Goal: Navigation & Orientation: Find specific page/section

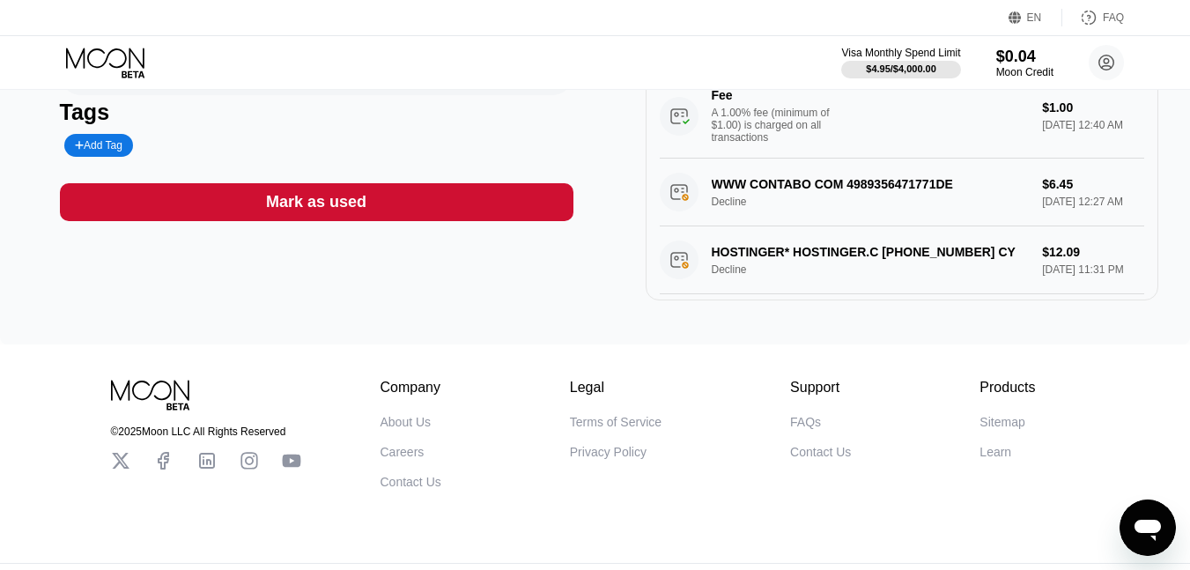
scroll to position [405, 0]
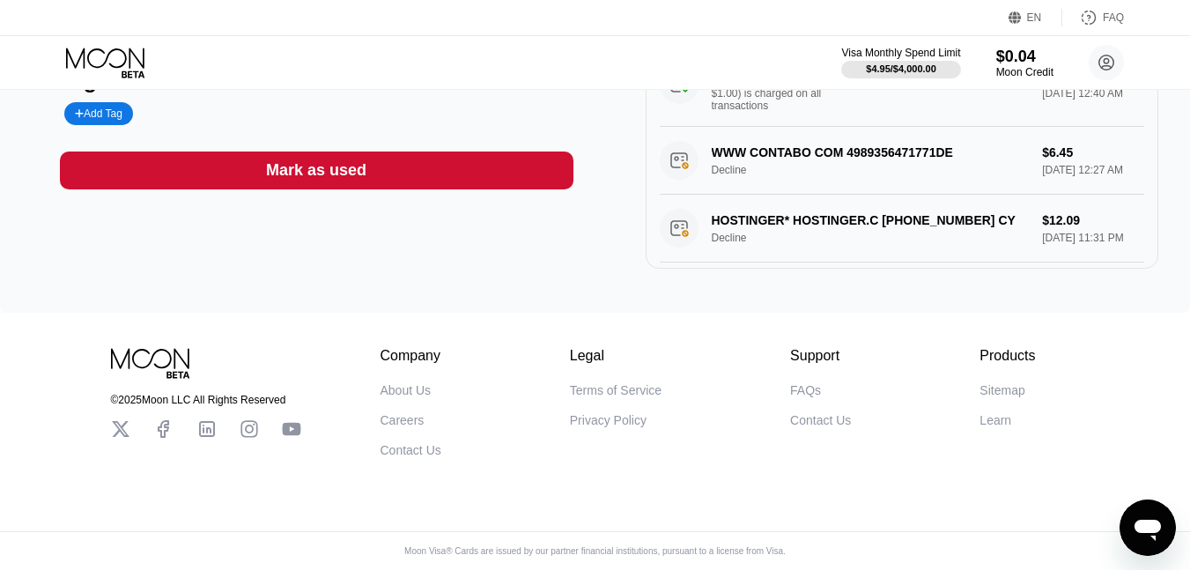
click at [396, 390] on div "About Us" at bounding box center [406, 390] width 51 height 14
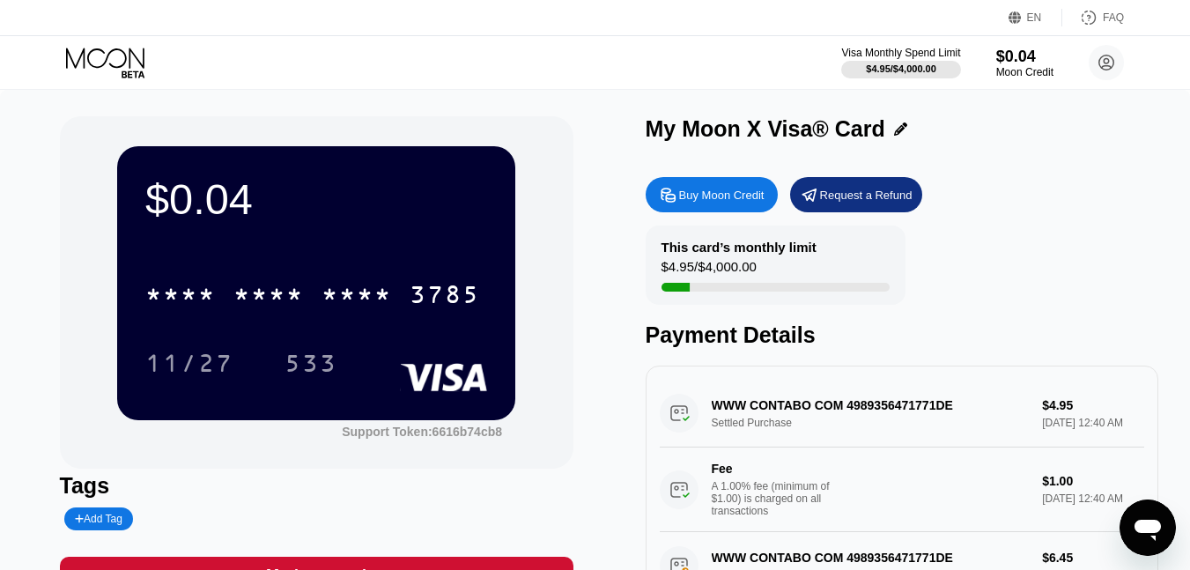
scroll to position [106, 0]
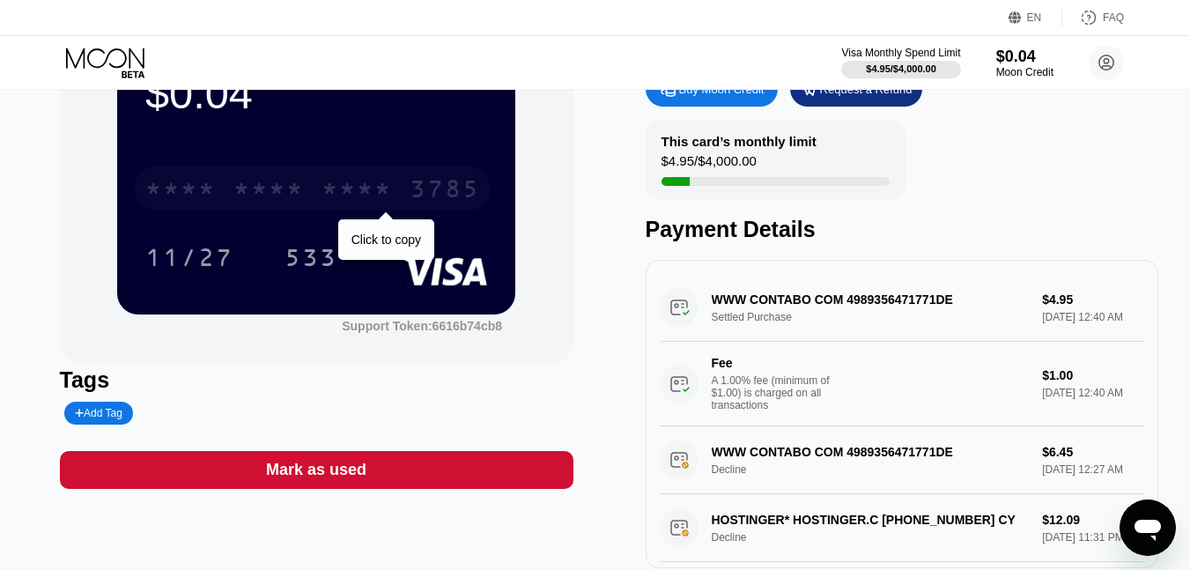
click at [419, 187] on div "3785" at bounding box center [445, 191] width 70 height 28
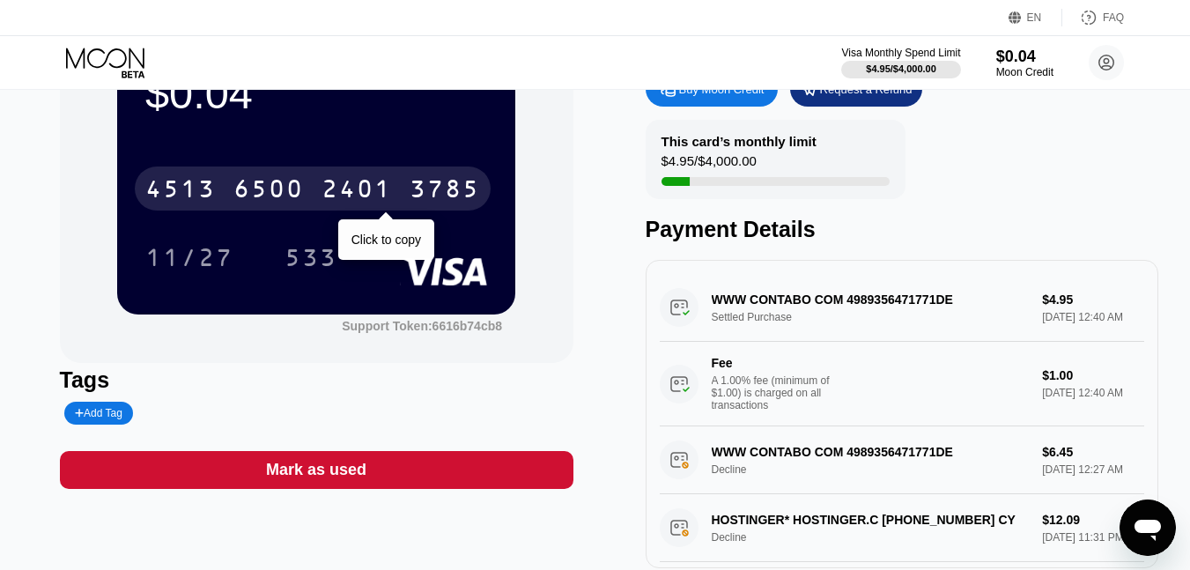
click at [398, 174] on div "4513 6500 2401 3785" at bounding box center [313, 189] width 356 height 44
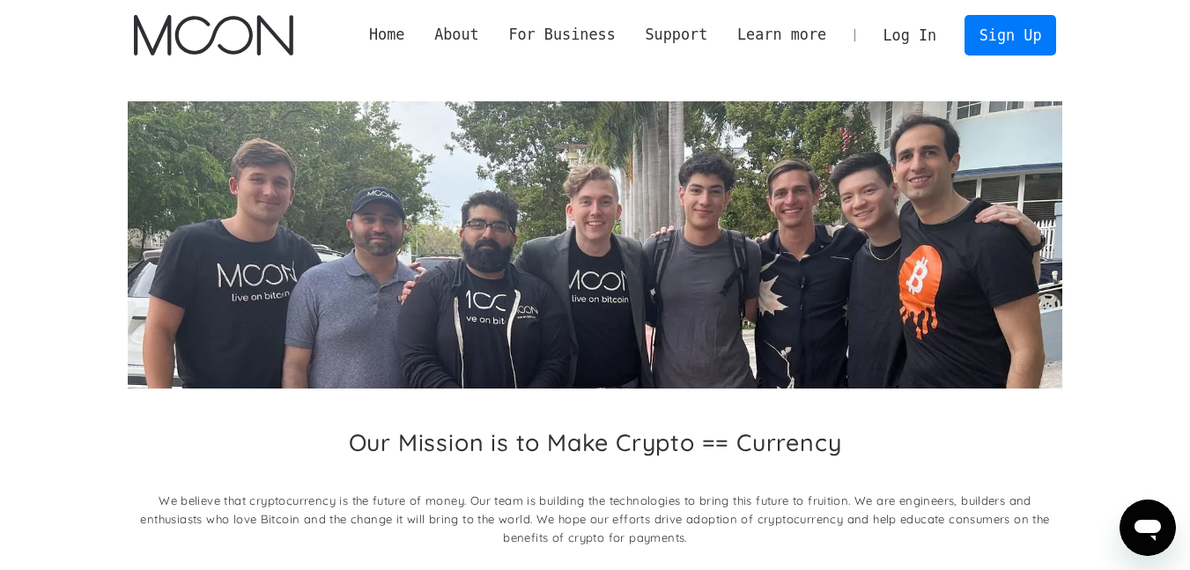
click at [300, 437] on div "Our Mission is to Make Crypto == Currency We believe that cryptocurrency is the…" at bounding box center [595, 492] width 935 height 128
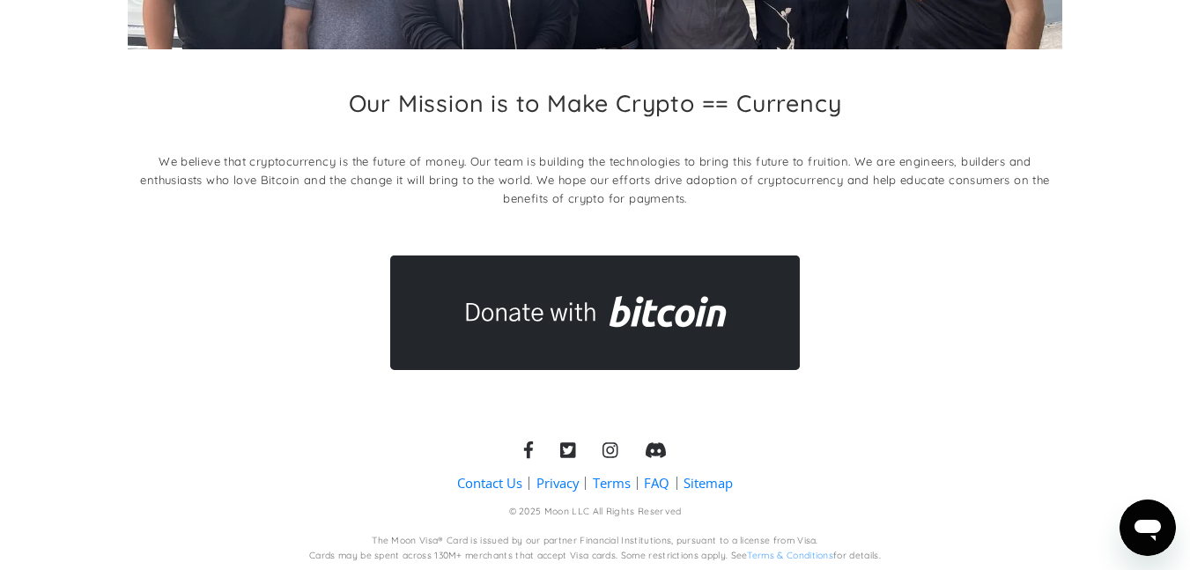
scroll to position [344, 0]
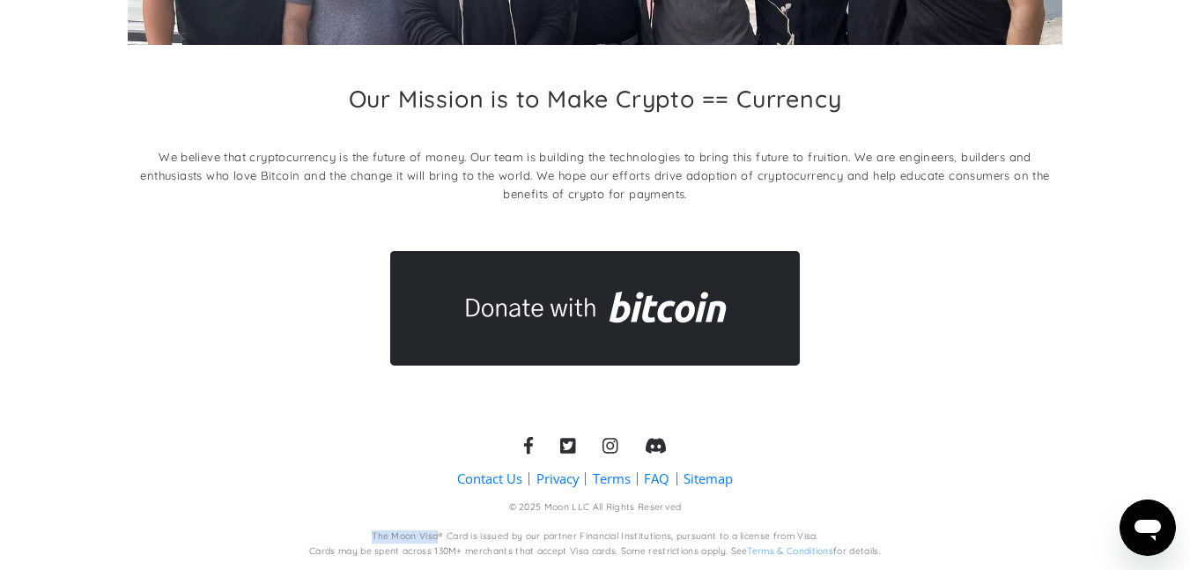
drag, startPoint x: 370, startPoint y: 533, endPoint x: 438, endPoint y: 533, distance: 67.8
click at [438, 533] on div "The Moon Visa® Card is issued by our partner Financial Institutions, pursuant t…" at bounding box center [595, 544] width 572 height 28
copy div "The Moon Visa"
